Goal: Task Accomplishment & Management: Use online tool/utility

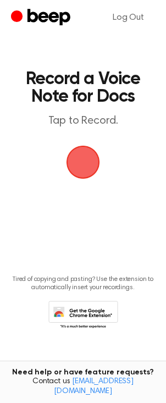
click at [80, 165] on span "button" at bounding box center [83, 162] width 48 height 48
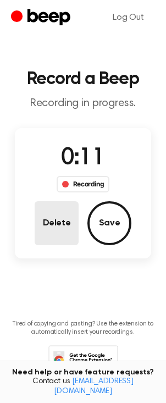
click at [45, 225] on button "Delete" at bounding box center [57, 223] width 44 height 44
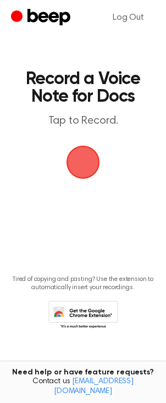
click at [85, 162] on span "button" at bounding box center [83, 163] width 36 height 36
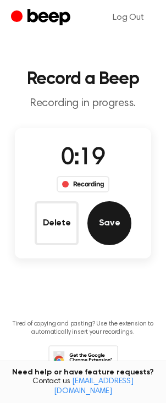
click at [116, 222] on button "Save" at bounding box center [109, 223] width 44 height 44
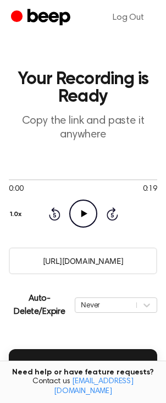
click at [87, 210] on icon "Play Audio" at bounding box center [83, 213] width 28 height 28
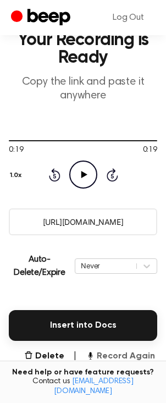
scroll to position [48, 0]
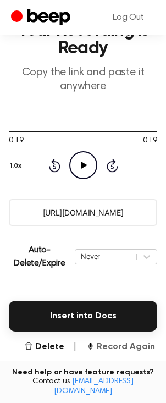
click at [115, 346] on button "Record Again" at bounding box center [120, 346] width 69 height 13
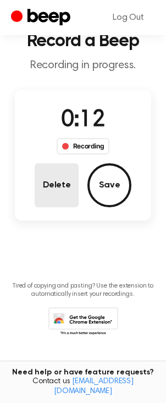
click at [59, 184] on button "Delete" at bounding box center [57, 185] width 44 height 44
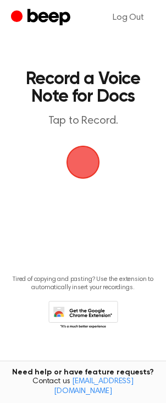
click at [79, 167] on span "button" at bounding box center [83, 163] width 34 height 34
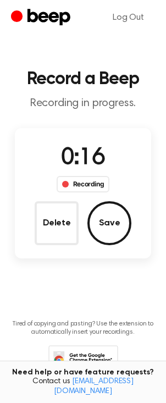
click at [112, 210] on button "Save" at bounding box center [109, 223] width 44 height 44
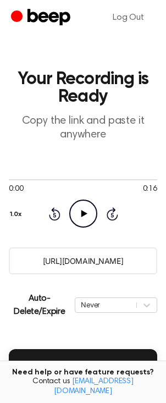
click at [85, 219] on icon "Play Audio" at bounding box center [83, 213] width 28 height 28
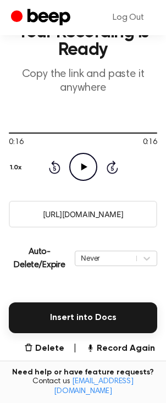
scroll to position [47, 0]
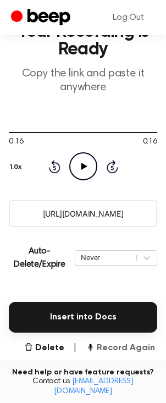
click at [110, 349] on button "Record Again" at bounding box center [120, 347] width 69 height 13
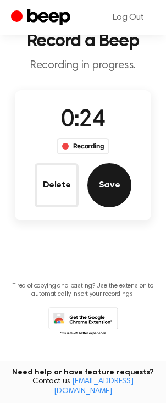
click at [109, 191] on button "Save" at bounding box center [109, 185] width 44 height 44
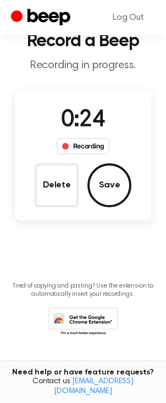
scroll to position [0, 0]
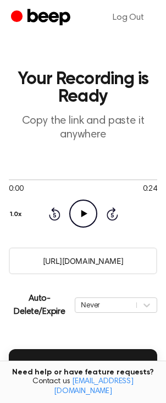
click at [85, 215] on icon "Play Audio" at bounding box center [83, 213] width 28 height 28
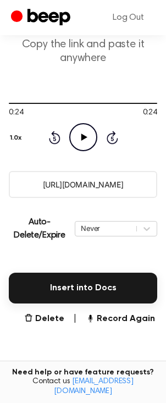
scroll to position [93, 0]
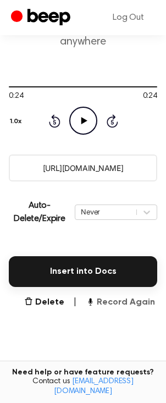
click at [123, 304] on button "Record Again" at bounding box center [120, 302] width 69 height 13
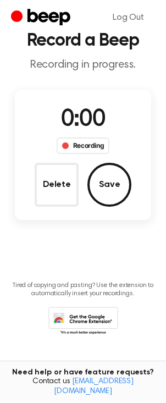
scroll to position [0, 0]
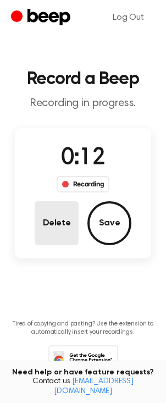
click at [58, 225] on button "Delete" at bounding box center [57, 223] width 44 height 44
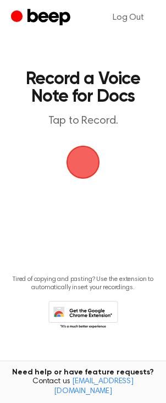
click at [83, 165] on span "button" at bounding box center [83, 162] width 31 height 31
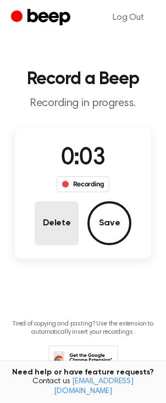
click at [40, 218] on button "Delete" at bounding box center [57, 223] width 44 height 44
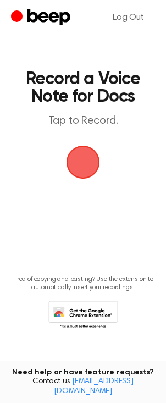
click at [79, 168] on span "button" at bounding box center [83, 163] width 34 height 34
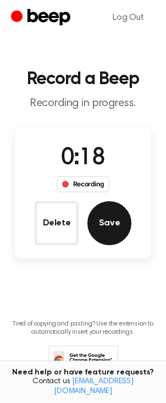
click at [116, 209] on button "Save" at bounding box center [109, 223] width 44 height 44
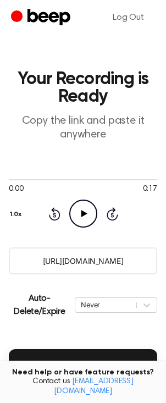
click at [84, 215] on icon at bounding box center [84, 213] width 6 height 7
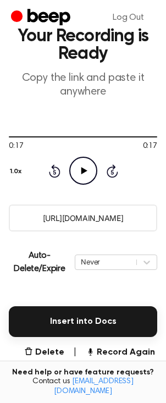
scroll to position [60, 0]
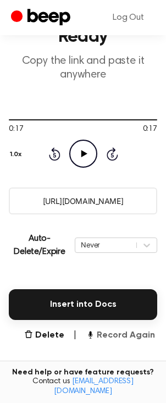
click at [120, 334] on button "Record Again" at bounding box center [120, 335] width 69 height 13
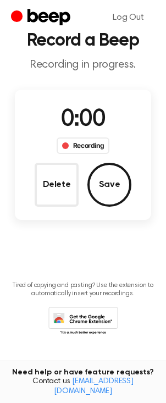
scroll to position [0, 0]
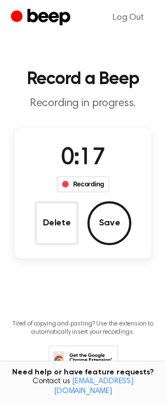
click at [115, 227] on button "Save" at bounding box center [109, 223] width 44 height 44
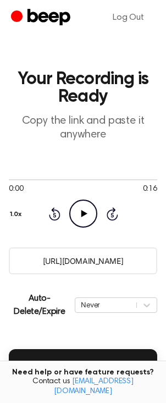
click at [82, 212] on icon "Play Audio" at bounding box center [83, 213] width 28 height 28
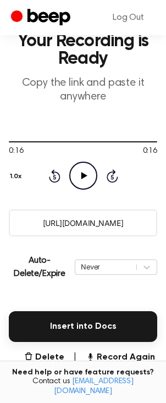
scroll to position [60, 0]
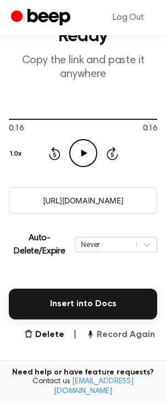
click at [118, 336] on button "Record Again" at bounding box center [120, 334] width 69 height 13
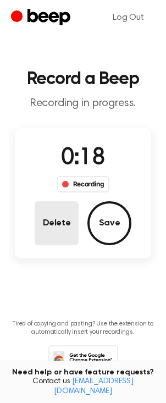
click at [55, 231] on button "Delete" at bounding box center [57, 223] width 44 height 44
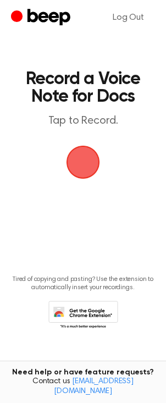
click at [84, 165] on span "button" at bounding box center [83, 162] width 31 height 31
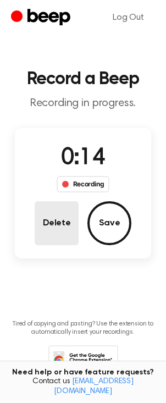
click at [54, 215] on button "Delete" at bounding box center [57, 223] width 44 height 44
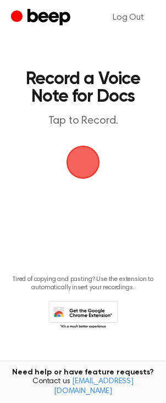
click at [84, 166] on span "button" at bounding box center [83, 163] width 36 height 36
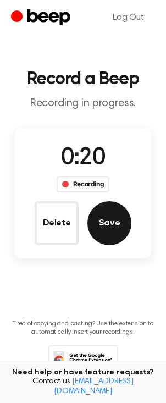
click at [110, 232] on button "Save" at bounding box center [109, 223] width 44 height 44
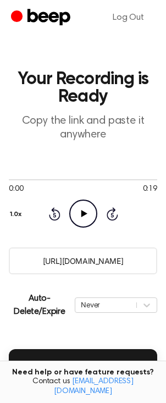
click at [88, 217] on icon "Play Audio" at bounding box center [83, 213] width 28 height 28
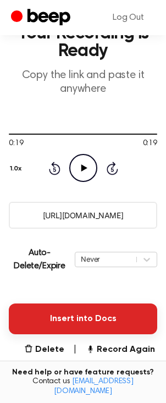
scroll to position [48, 0]
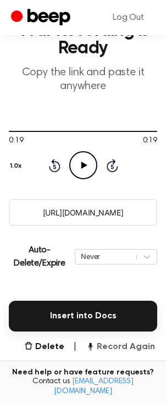
click at [115, 348] on button "Record Again" at bounding box center [120, 346] width 69 height 13
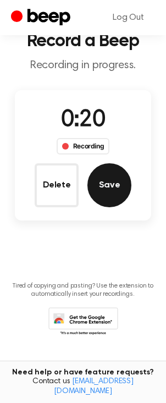
click at [111, 193] on button "Save" at bounding box center [109, 185] width 44 height 44
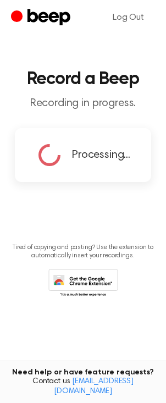
scroll to position [0, 0]
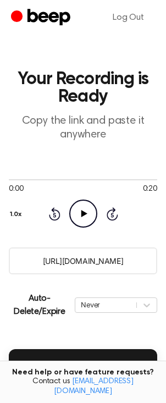
click at [80, 207] on icon "Play Audio" at bounding box center [83, 213] width 28 height 28
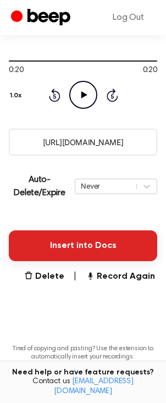
scroll to position [124, 0]
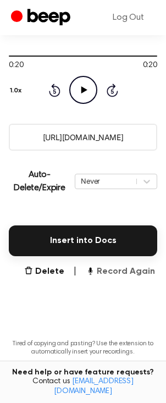
click at [127, 272] on button "Record Again" at bounding box center [120, 271] width 69 height 13
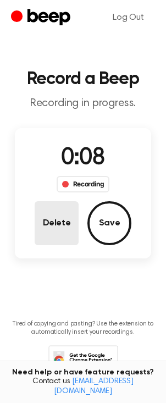
click at [59, 218] on button "Delete" at bounding box center [57, 223] width 44 height 44
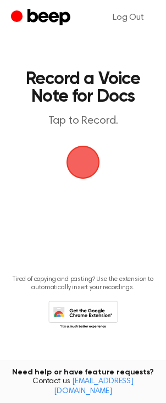
click at [76, 160] on span "button" at bounding box center [83, 162] width 31 height 31
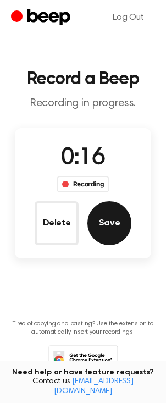
click at [110, 227] on button "Save" at bounding box center [109, 223] width 44 height 44
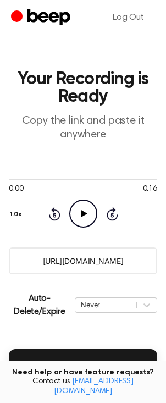
click at [79, 213] on icon "Play Audio" at bounding box center [83, 213] width 28 height 28
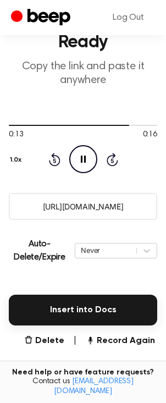
scroll to position [81, 0]
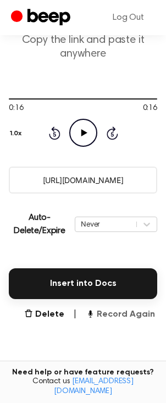
click at [131, 314] on button "Record Again" at bounding box center [120, 314] width 69 height 13
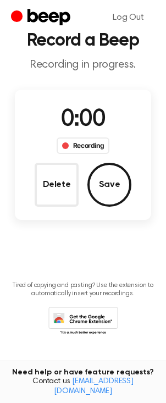
scroll to position [0, 0]
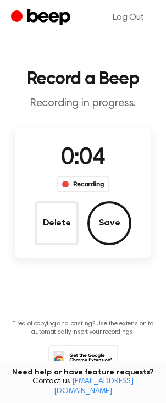
click at [45, 223] on button "Delete" at bounding box center [57, 223] width 44 height 44
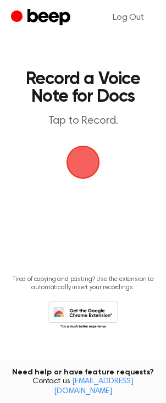
click at [77, 163] on span "button" at bounding box center [83, 162] width 31 height 31
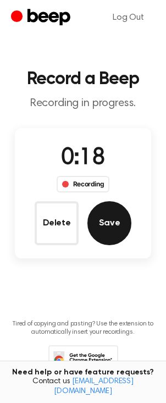
click at [110, 224] on button "Save" at bounding box center [109, 223] width 44 height 44
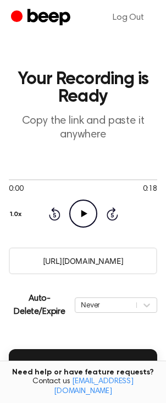
click at [79, 214] on icon "Play Audio" at bounding box center [83, 213] width 28 height 28
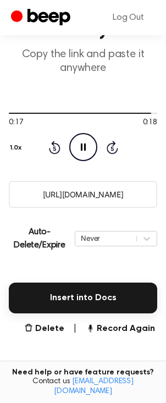
scroll to position [87, 0]
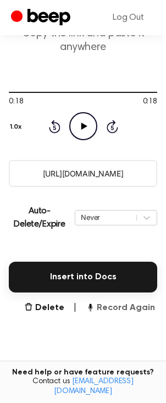
click at [125, 310] on button "Record Again" at bounding box center [120, 307] width 69 height 13
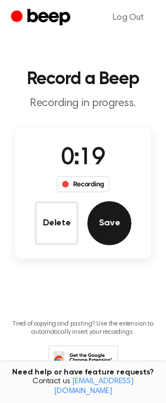
click at [99, 226] on button "Save" at bounding box center [109, 223] width 44 height 44
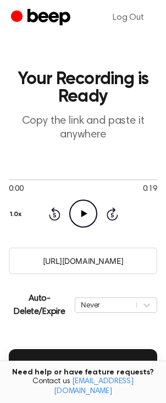
click at [86, 220] on icon "Play Audio" at bounding box center [83, 213] width 28 height 28
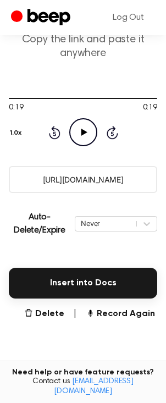
scroll to position [82, 0]
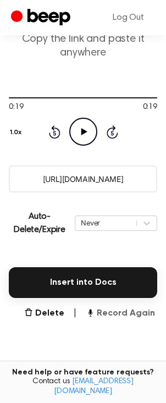
click at [121, 315] on button "Record Again" at bounding box center [120, 313] width 69 height 13
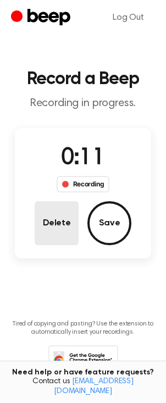
click at [61, 227] on button "Delete" at bounding box center [57, 223] width 44 height 44
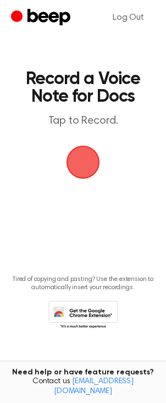
click at [85, 157] on span "button" at bounding box center [83, 163] width 34 height 34
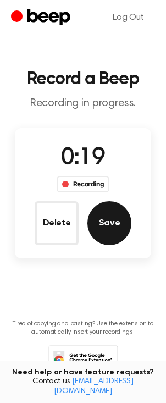
click at [121, 226] on button "Save" at bounding box center [109, 223] width 44 height 44
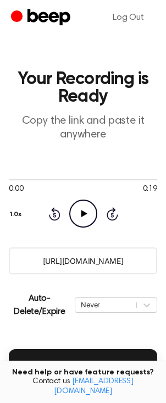
click at [88, 213] on icon "Play Audio" at bounding box center [83, 213] width 28 height 28
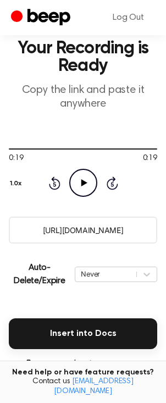
scroll to position [51, 0]
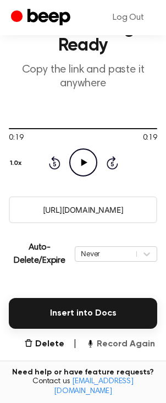
click at [119, 346] on button "Record Again" at bounding box center [120, 343] width 69 height 13
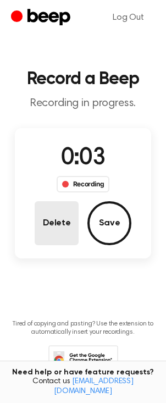
click at [45, 223] on button "Delete" at bounding box center [57, 223] width 44 height 44
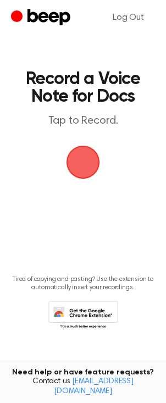
click at [79, 164] on span "button" at bounding box center [83, 163] width 34 height 34
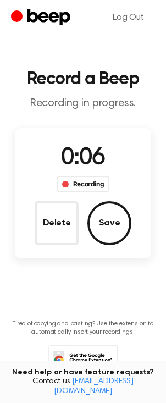
click at [46, 230] on button "Delete" at bounding box center [57, 223] width 44 height 44
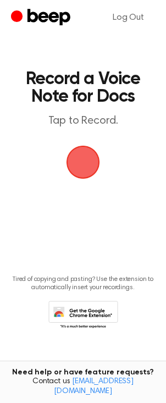
click at [79, 164] on span "button" at bounding box center [83, 162] width 31 height 31
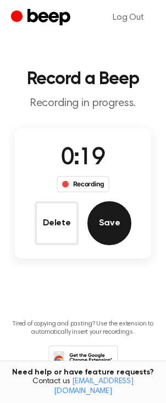
click at [108, 231] on button "Save" at bounding box center [109, 223] width 44 height 44
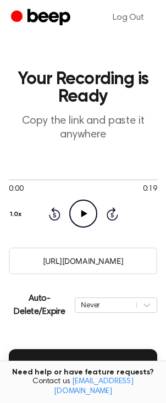
click at [83, 214] on icon at bounding box center [84, 213] width 6 height 7
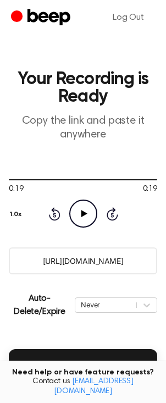
click at [52, 216] on icon "Rewind 5 seconds" at bounding box center [54, 214] width 12 height 14
click at [52, 220] on icon "Rewind 5 seconds" at bounding box center [54, 214] width 12 height 14
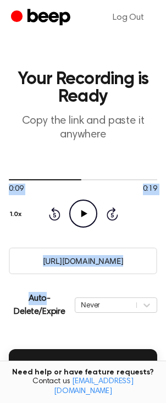
click at [52, 220] on icon "Rewind 5 seconds" at bounding box center [54, 214] width 12 height 14
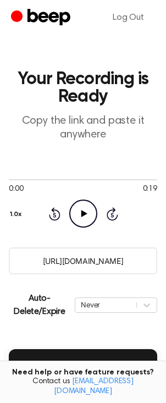
click at [90, 221] on icon "Play Audio" at bounding box center [83, 213] width 28 height 28
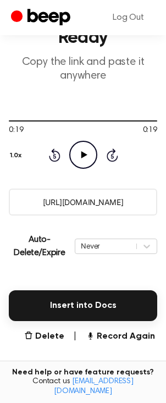
scroll to position [79, 0]
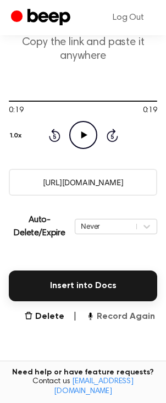
click at [137, 318] on button "Record Again" at bounding box center [120, 316] width 69 height 13
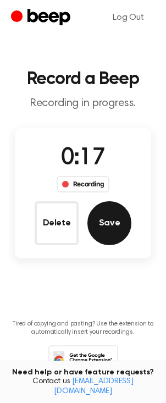
click at [113, 233] on button "Save" at bounding box center [109, 223] width 44 height 44
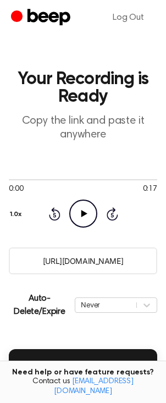
click at [90, 211] on icon "Play Audio" at bounding box center [83, 213] width 28 height 28
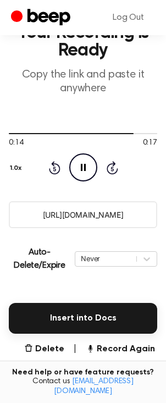
scroll to position [53, 0]
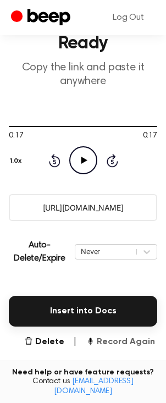
click at [121, 343] on button "Record Again" at bounding box center [120, 341] width 69 height 13
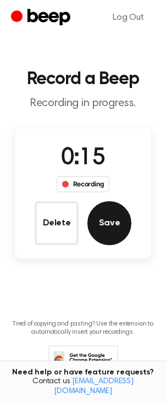
click at [108, 225] on button "Save" at bounding box center [109, 223] width 44 height 44
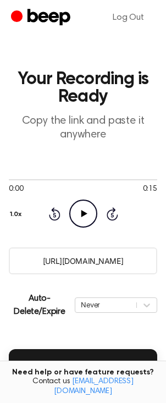
click at [77, 215] on icon "Play Audio" at bounding box center [83, 213] width 28 height 28
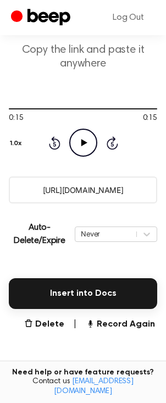
scroll to position [104, 0]
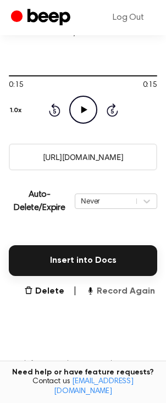
click at [115, 290] on button "Record Again" at bounding box center [120, 291] width 69 height 13
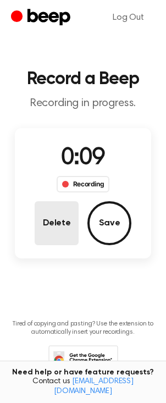
click at [54, 227] on button "Delete" at bounding box center [57, 223] width 44 height 44
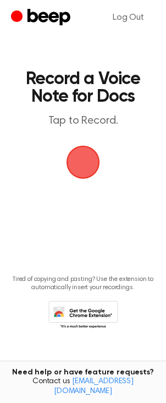
click at [79, 162] on span "button" at bounding box center [83, 163] width 34 height 34
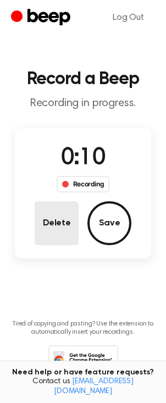
click at [58, 219] on button "Delete" at bounding box center [57, 223] width 44 height 44
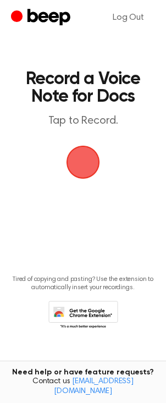
click at [80, 165] on span "button" at bounding box center [83, 162] width 31 height 31
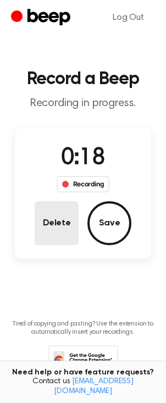
click at [46, 231] on button "Delete" at bounding box center [57, 223] width 44 height 44
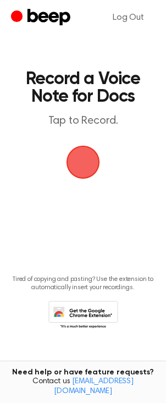
click at [76, 164] on span "button" at bounding box center [82, 161] width 37 height 37
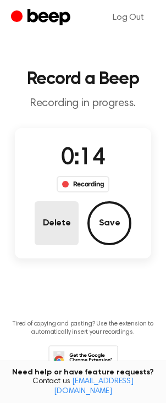
click at [49, 223] on button "Delete" at bounding box center [57, 223] width 44 height 44
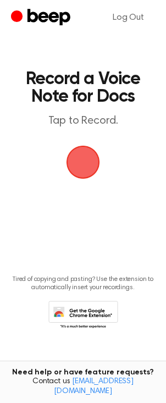
click at [80, 169] on span "button" at bounding box center [83, 163] width 34 height 34
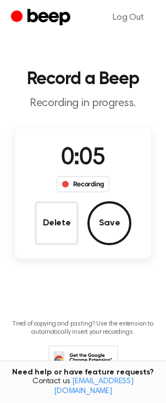
click at [45, 229] on button "Delete" at bounding box center [57, 223] width 44 height 44
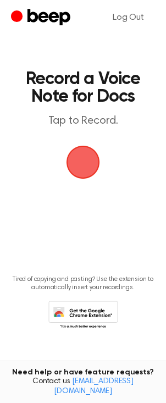
click at [82, 163] on span "button" at bounding box center [83, 163] width 34 height 34
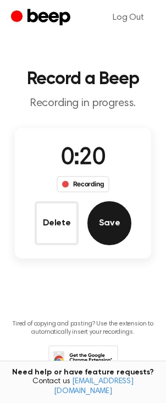
click at [98, 223] on button "Save" at bounding box center [109, 223] width 44 height 44
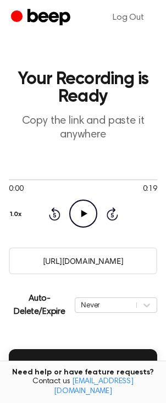
click at [82, 209] on icon "Play Audio" at bounding box center [83, 213] width 28 height 28
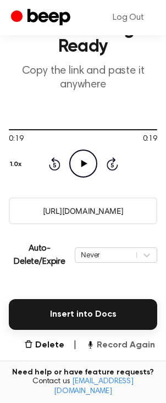
scroll to position [54, 0]
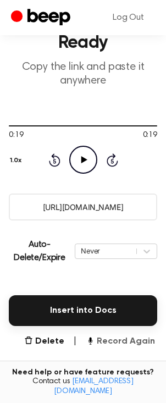
click at [115, 337] on button "Record Again" at bounding box center [120, 341] width 69 height 13
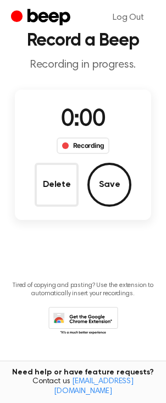
scroll to position [0, 0]
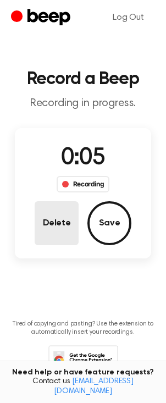
click at [58, 220] on button "Delete" at bounding box center [57, 223] width 44 height 44
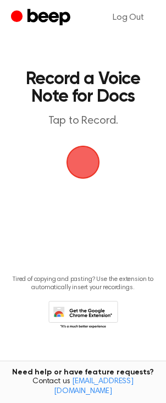
click at [79, 162] on span "button" at bounding box center [83, 162] width 31 height 31
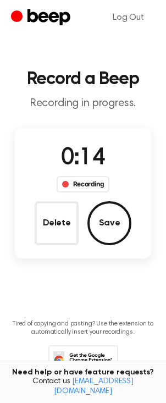
click at [48, 235] on button "Delete" at bounding box center [57, 223] width 44 height 44
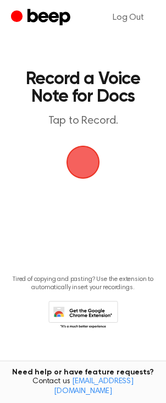
click at [92, 164] on span "button" at bounding box center [83, 163] width 34 height 34
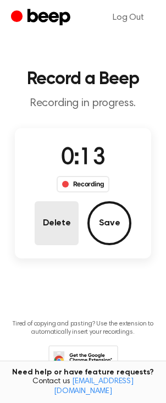
click at [57, 220] on button "Delete" at bounding box center [57, 223] width 44 height 44
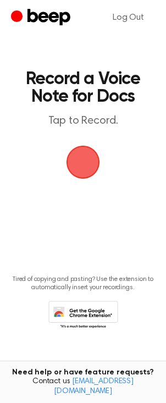
click at [85, 163] on span "button" at bounding box center [83, 162] width 31 height 31
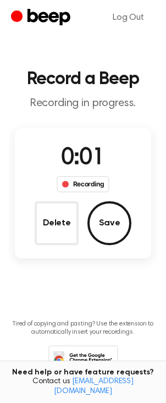
click at [84, 159] on span "0:01" at bounding box center [83, 158] width 44 height 23
drag, startPoint x: 64, startPoint y: 220, endPoint x: 60, endPoint y: 213, distance: 8.6
click at [65, 220] on button "Delete" at bounding box center [57, 223] width 44 height 44
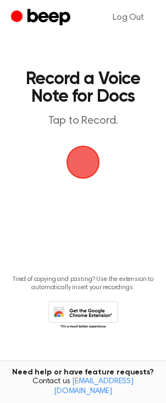
click at [77, 164] on span "button" at bounding box center [83, 162] width 40 height 40
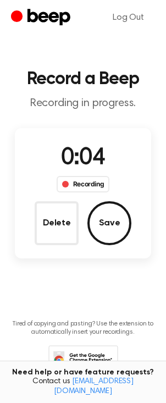
click at [60, 216] on button "Delete" at bounding box center [57, 223] width 44 height 44
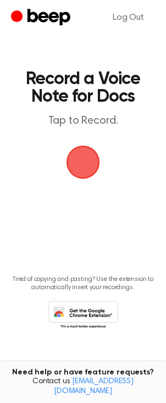
click at [88, 165] on span "button" at bounding box center [83, 163] width 34 height 34
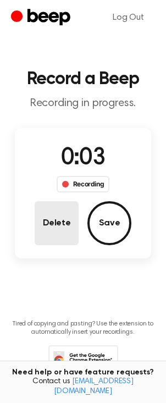
click at [61, 219] on button "Delete" at bounding box center [57, 223] width 44 height 44
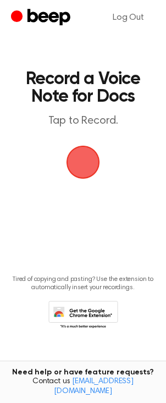
click at [85, 159] on span "button" at bounding box center [83, 162] width 31 height 31
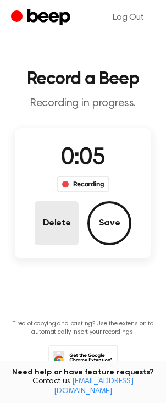
click at [53, 236] on button "Delete" at bounding box center [57, 223] width 44 height 44
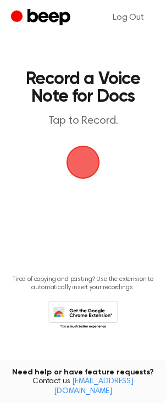
click at [88, 159] on span "button" at bounding box center [83, 162] width 31 height 31
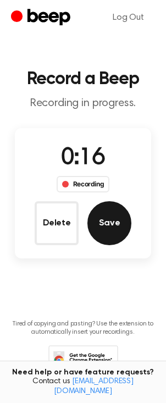
click at [112, 226] on button "Save" at bounding box center [109, 223] width 44 height 44
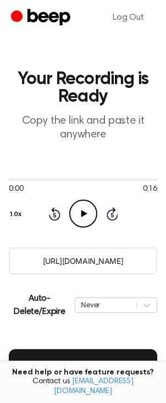
click at [77, 214] on icon "Play Audio" at bounding box center [83, 213] width 28 height 28
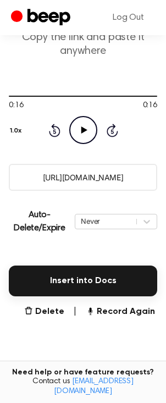
scroll to position [86, 0]
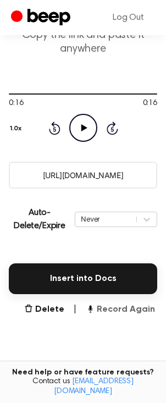
click at [112, 312] on button "Record Again" at bounding box center [120, 309] width 69 height 13
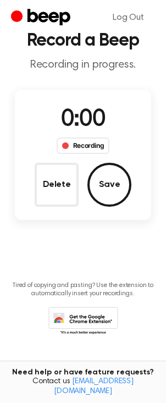
scroll to position [0, 0]
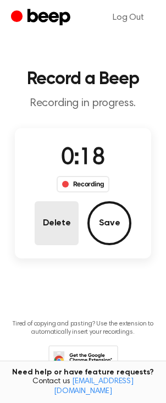
click at [51, 221] on button "Delete" at bounding box center [57, 223] width 44 height 44
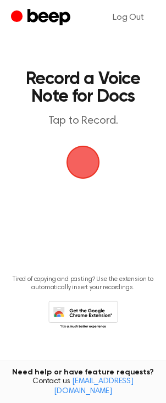
click at [83, 161] on span "button" at bounding box center [83, 163] width 36 height 36
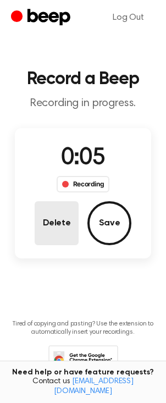
click at [42, 223] on button "Delete" at bounding box center [57, 223] width 44 height 44
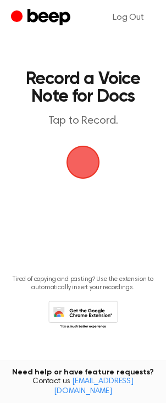
click at [80, 168] on span "button" at bounding box center [83, 163] width 34 height 34
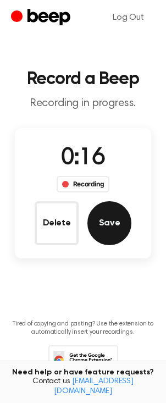
click at [108, 229] on button "Save" at bounding box center [109, 223] width 44 height 44
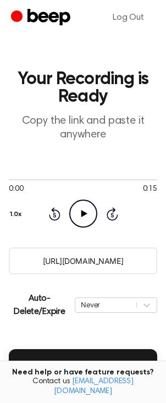
click at [82, 214] on icon at bounding box center [84, 213] width 6 height 7
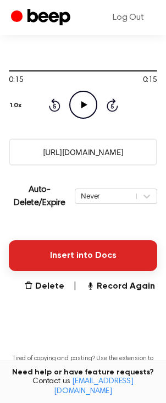
scroll to position [146, 0]
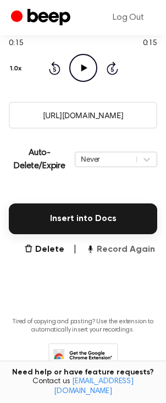
click at [113, 247] on button "Record Again" at bounding box center [120, 249] width 69 height 13
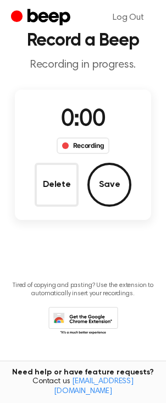
scroll to position [2, 0]
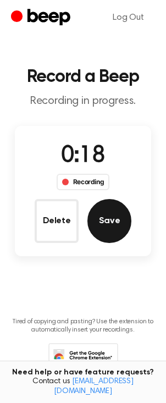
click at [103, 222] on button "Save" at bounding box center [109, 221] width 44 height 44
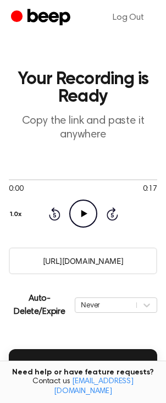
click at [77, 213] on icon "Play Audio" at bounding box center [83, 213] width 28 height 28
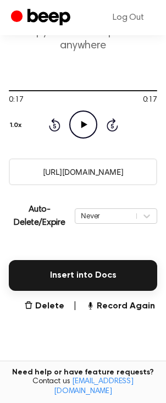
scroll to position [91, 0]
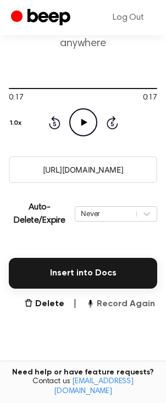
click at [126, 303] on button "Record Again" at bounding box center [120, 303] width 69 height 13
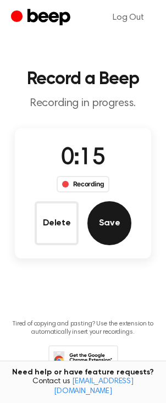
click at [114, 227] on button "Save" at bounding box center [109, 223] width 44 height 44
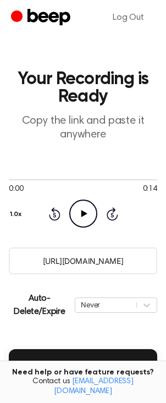
click at [82, 213] on icon "Play Audio" at bounding box center [83, 213] width 28 height 28
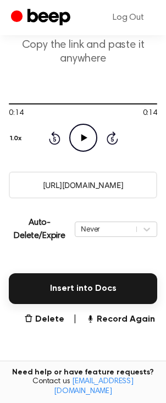
scroll to position [181, 0]
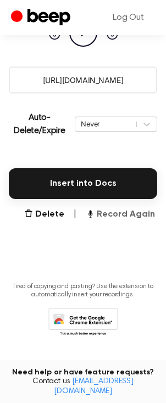
click at [120, 214] on button "Record Again" at bounding box center [120, 214] width 69 height 13
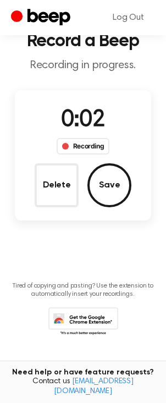
scroll to position [0, 0]
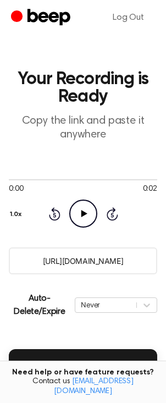
click at [84, 220] on icon "Play Audio" at bounding box center [83, 213] width 28 height 28
click at [84, 211] on icon "Play Audio" at bounding box center [83, 213] width 28 height 28
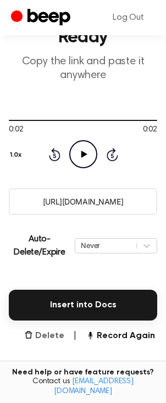
scroll to position [97, 0]
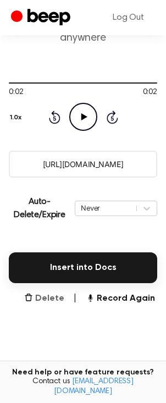
click at [53, 297] on button "Delete" at bounding box center [44, 298] width 40 height 13
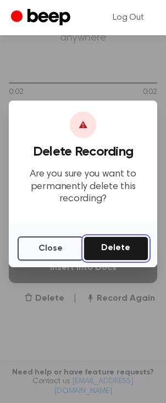
click at [126, 249] on button "Delete" at bounding box center [116, 248] width 65 height 24
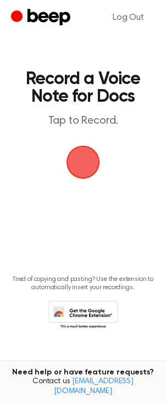
click at [78, 168] on span "button" at bounding box center [83, 163] width 36 height 36
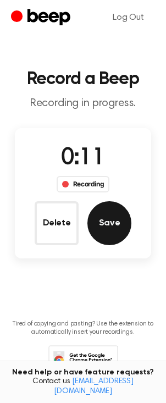
click at [102, 225] on button "Save" at bounding box center [109, 223] width 44 height 44
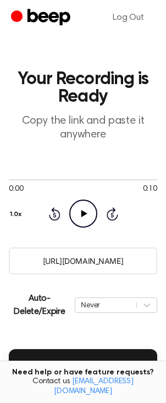
click at [84, 219] on icon "Play Audio" at bounding box center [83, 213] width 28 height 28
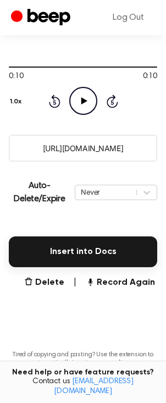
scroll to position [115, 0]
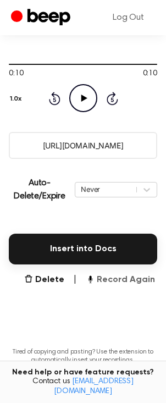
click at [115, 281] on button "Record Again" at bounding box center [120, 279] width 69 height 13
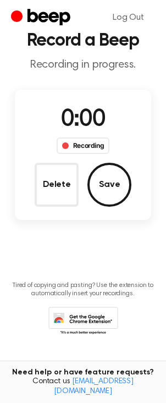
scroll to position [0, 0]
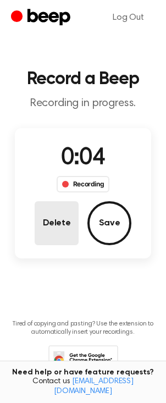
click at [62, 230] on button "Delete" at bounding box center [57, 223] width 44 height 44
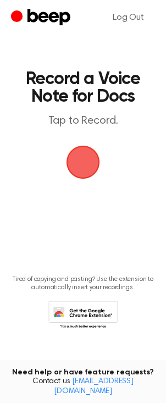
click at [84, 170] on span "button" at bounding box center [83, 162] width 40 height 40
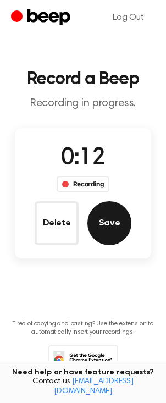
click at [105, 229] on button "Save" at bounding box center [109, 223] width 44 height 44
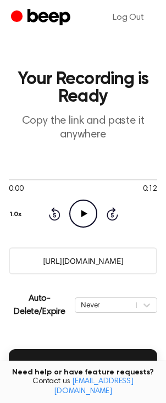
click at [85, 219] on icon "Play Audio" at bounding box center [83, 213] width 28 height 28
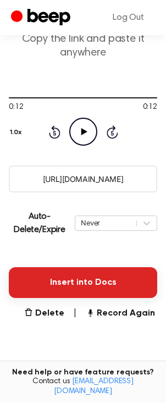
scroll to position [86, 0]
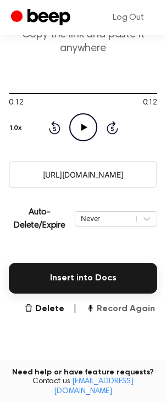
click at [116, 309] on button "Record Again" at bounding box center [120, 308] width 69 height 13
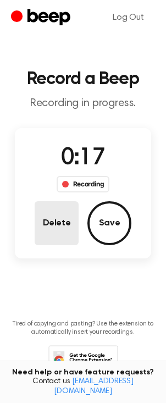
click at [58, 224] on button "Delete" at bounding box center [57, 223] width 44 height 44
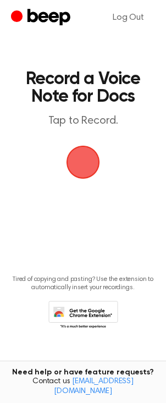
click at [82, 163] on span "button" at bounding box center [83, 163] width 34 height 34
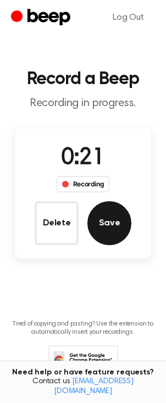
click at [101, 232] on button "Save" at bounding box center [109, 223] width 44 height 44
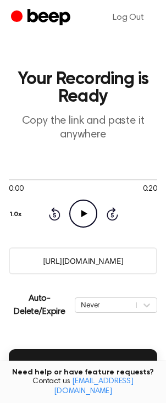
click at [86, 215] on icon "Play Audio" at bounding box center [83, 213] width 28 height 28
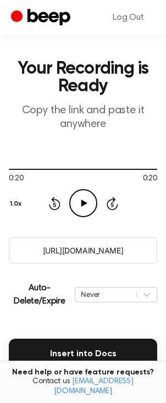
scroll to position [80, 0]
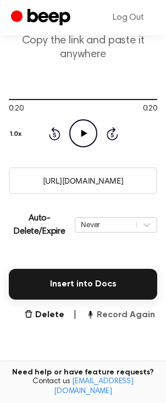
click at [118, 318] on button "Record Again" at bounding box center [120, 314] width 69 height 13
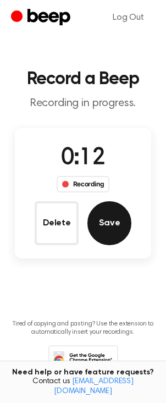
click at [106, 225] on button "Save" at bounding box center [109, 223] width 44 height 44
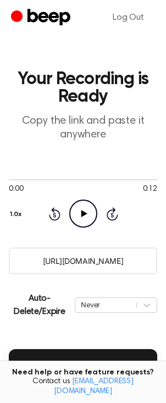
click at [79, 216] on icon "Play Audio" at bounding box center [83, 213] width 28 height 28
